Goal: Information Seeking & Learning: Learn about a topic

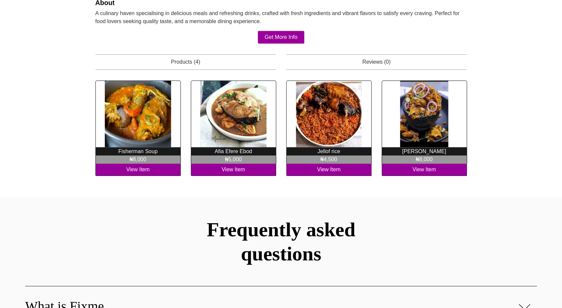
scroll to position [41, 0]
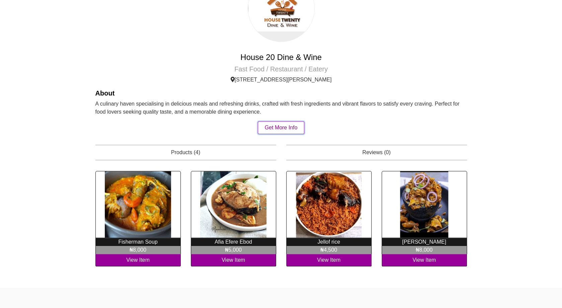
click at [280, 124] on link "Get More Info" at bounding box center [281, 127] width 47 height 13
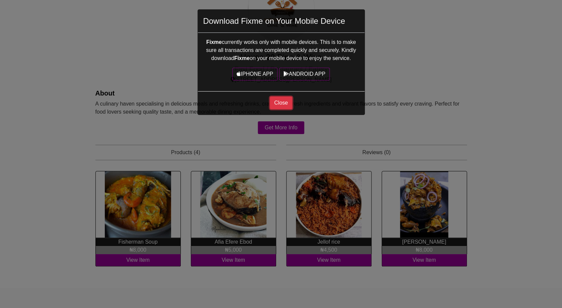
click at [282, 101] on button "Close" at bounding box center [281, 102] width 22 height 13
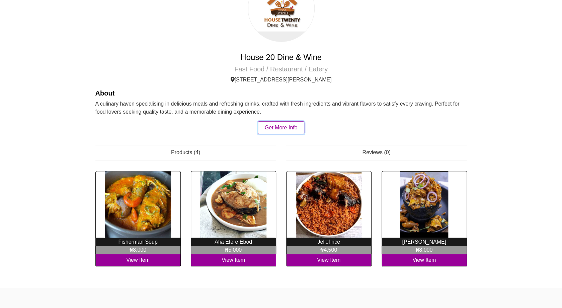
click at [279, 124] on link "Get More Info" at bounding box center [281, 127] width 47 height 13
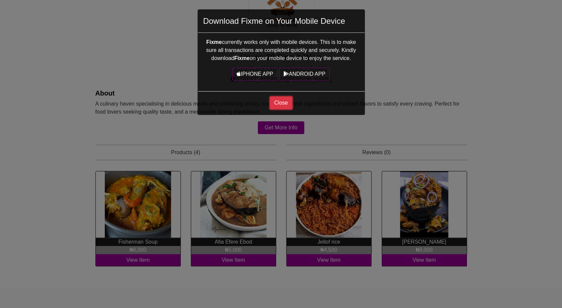
click at [285, 107] on button "Close" at bounding box center [281, 102] width 22 height 13
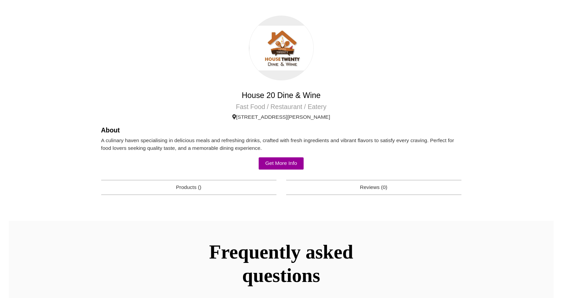
scroll to position [41, 0]
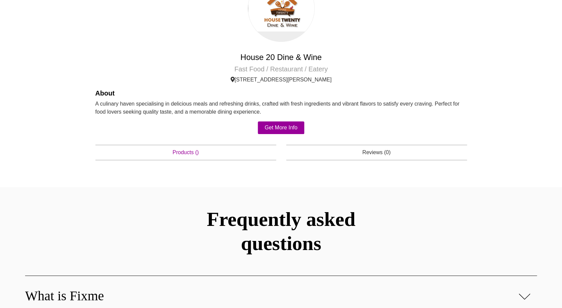
click at [195, 154] on p "Products ()" at bounding box center [185, 152] width 181 height 15
click at [386, 150] on p "Reviews (0)" at bounding box center [376, 152] width 181 height 15
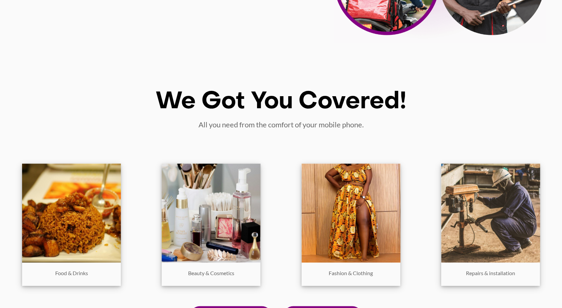
scroll to position [412, 0]
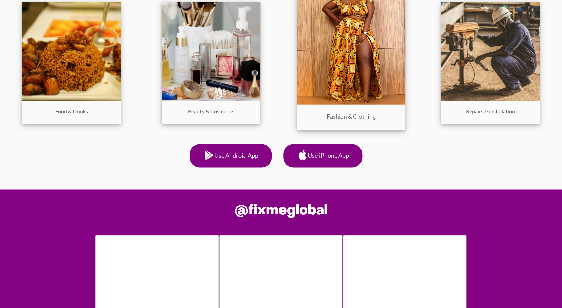
click at [367, 84] on img at bounding box center [351, 50] width 109 height 109
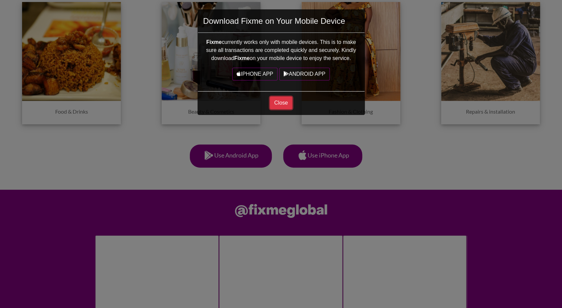
click at [279, 104] on button "Close" at bounding box center [281, 102] width 22 height 13
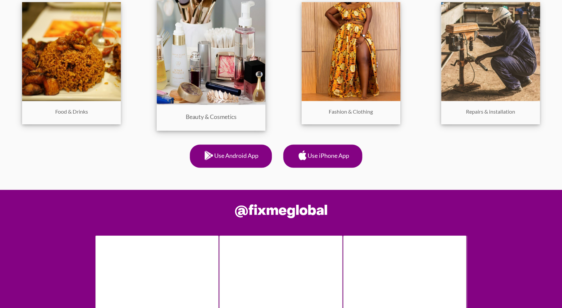
click at [228, 102] on img at bounding box center [211, 50] width 109 height 109
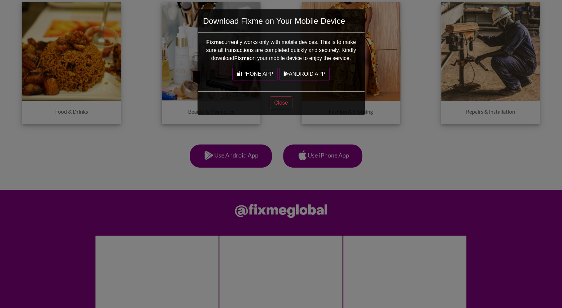
click at [294, 104] on p "Close" at bounding box center [281, 102] width 167 height 13
click at [276, 106] on button "Close" at bounding box center [281, 102] width 22 height 13
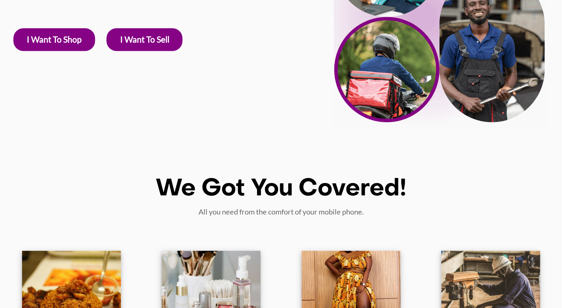
scroll to position [171, 0]
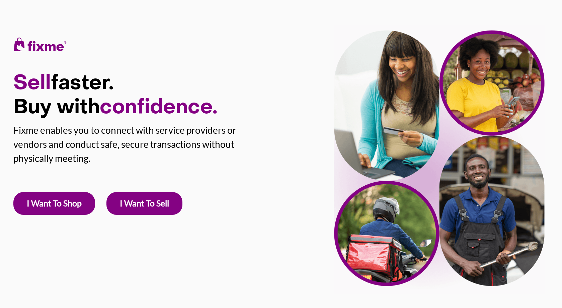
scroll to position [171, 0]
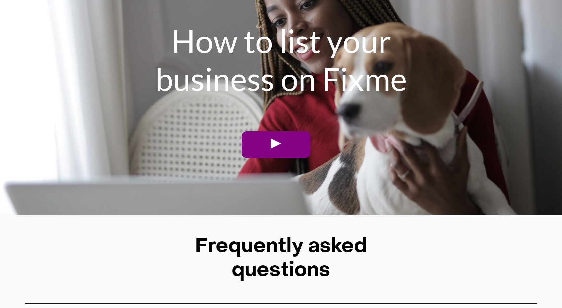
scroll to position [2067, 0]
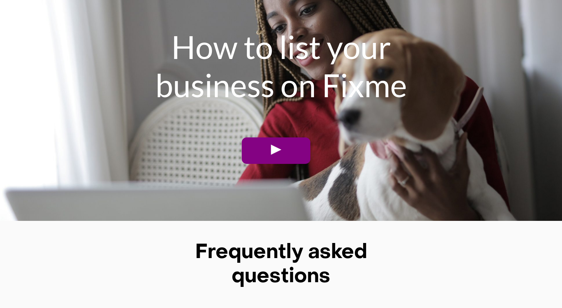
click at [284, 164] on link at bounding box center [276, 150] width 69 height 26
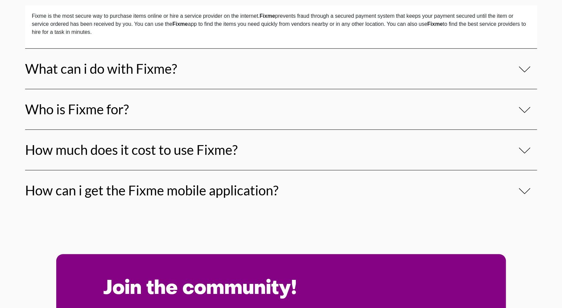
scroll to position [2399, 0]
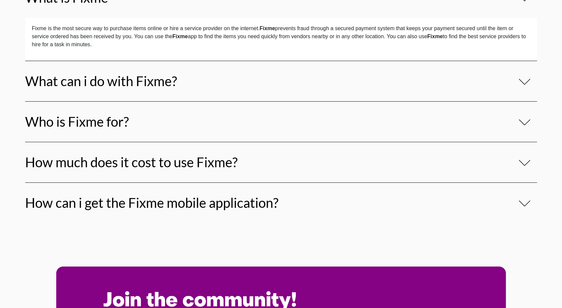
click at [109, 89] on link "What can i do with Fixme?" at bounding box center [101, 81] width 152 height 16
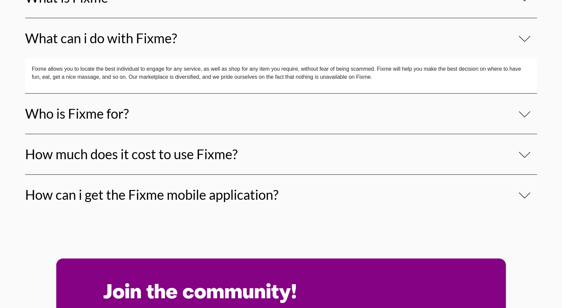
click at [101, 134] on div "Who is Fixme for?" at bounding box center [281, 113] width 512 height 41
click at [91, 122] on link "Who is Fixme for?" at bounding box center [77, 113] width 104 height 16
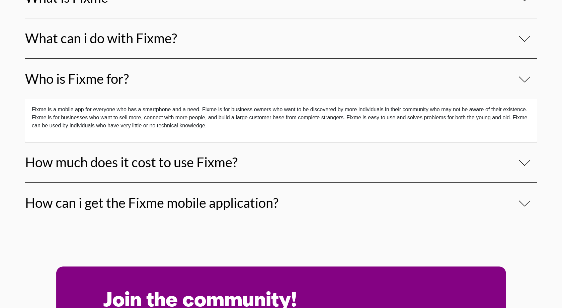
click at [105, 170] on link "How much does it cost to use Fixme?" at bounding box center [131, 162] width 213 height 16
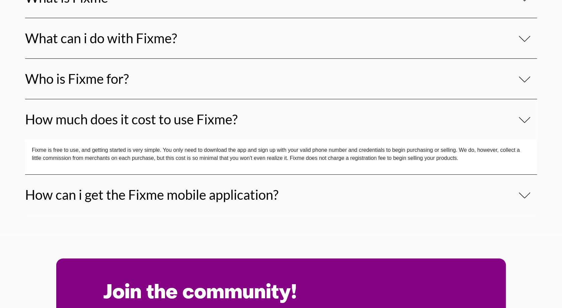
click at [227, 203] on link "How can i get the Fixme mobile application?" at bounding box center [151, 194] width 253 height 16
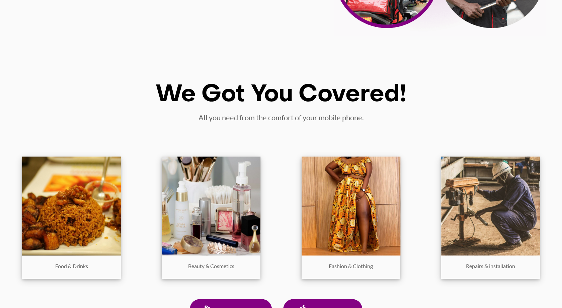
scroll to position [247, 0]
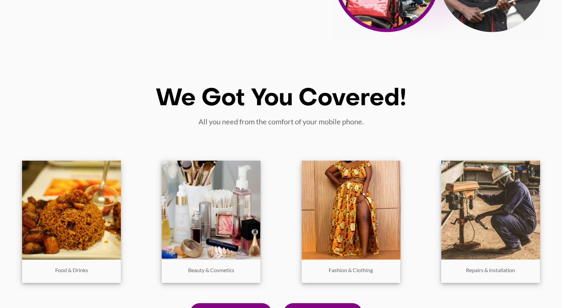
scroll to position [254, 0]
